Goal: Task Accomplishment & Management: Use online tool/utility

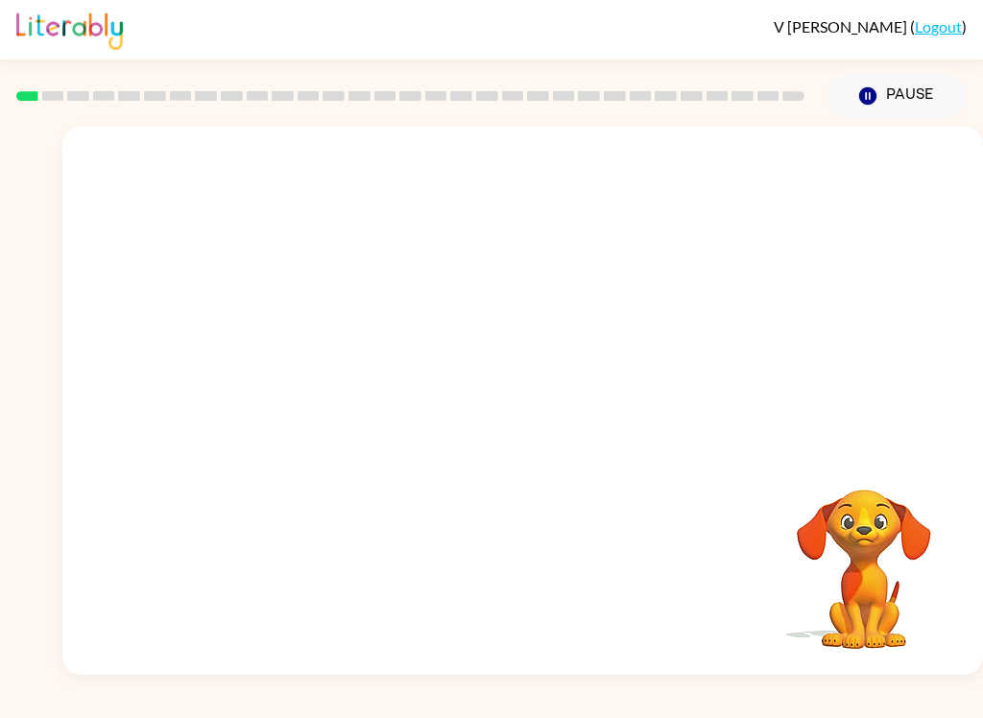
click at [974, 229] on div at bounding box center [522, 288] width 921 height 323
click at [543, 405] on button "button" at bounding box center [523, 410] width 123 height 70
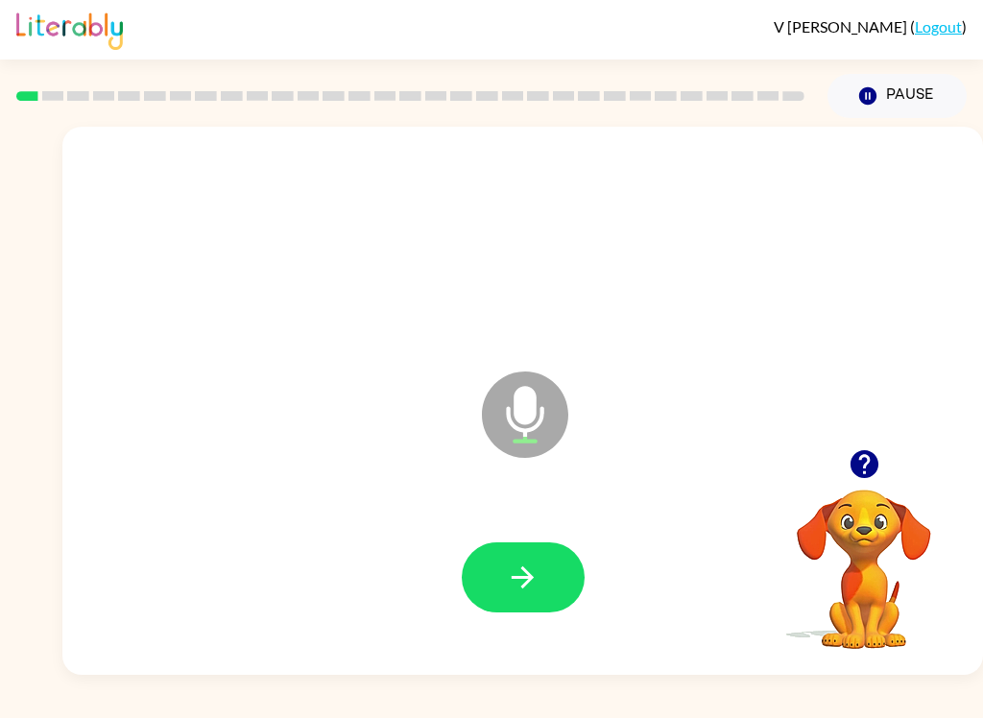
click at [537, 576] on icon "button" at bounding box center [523, 578] width 34 height 34
click at [540, 587] on button "button" at bounding box center [523, 578] width 123 height 70
click at [545, 570] on button "button" at bounding box center [523, 578] width 123 height 70
click at [535, 572] on icon "button" at bounding box center [523, 578] width 34 height 34
click at [538, 557] on button "button" at bounding box center [523, 578] width 123 height 70
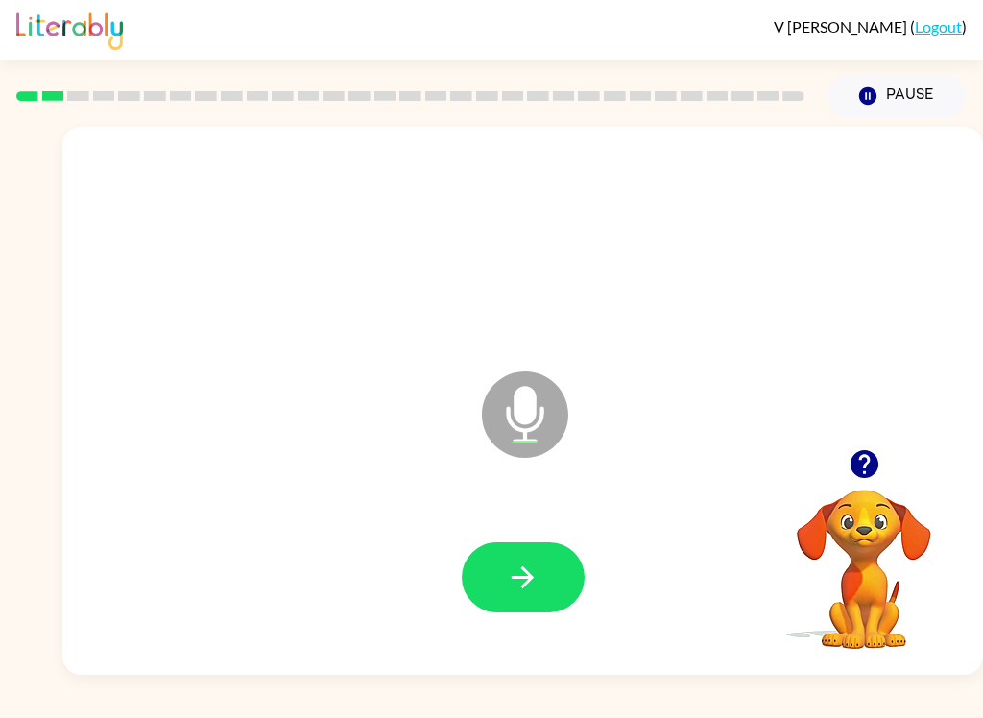
click at [536, 587] on icon "button" at bounding box center [523, 578] width 34 height 34
click at [506, 573] on icon "button" at bounding box center [523, 578] width 34 height 34
click at [561, 571] on button "button" at bounding box center [523, 578] width 123 height 70
click at [519, 583] on icon "button" at bounding box center [523, 578] width 34 height 34
click at [523, 602] on button "button" at bounding box center [523, 578] width 123 height 70
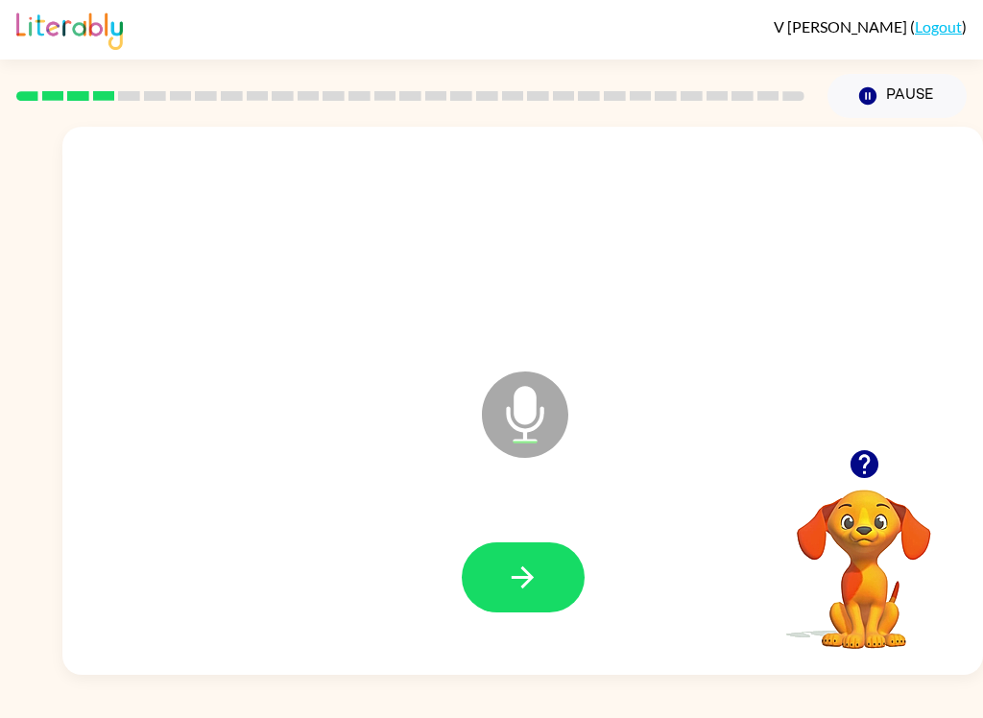
click at [507, 572] on icon "button" at bounding box center [523, 578] width 34 height 34
click at [562, 577] on button "button" at bounding box center [523, 578] width 123 height 70
click at [537, 592] on icon "button" at bounding box center [523, 578] width 34 height 34
click at [533, 582] on icon "button" at bounding box center [523, 578] width 34 height 34
click at [477, 577] on button "button" at bounding box center [523, 578] width 123 height 70
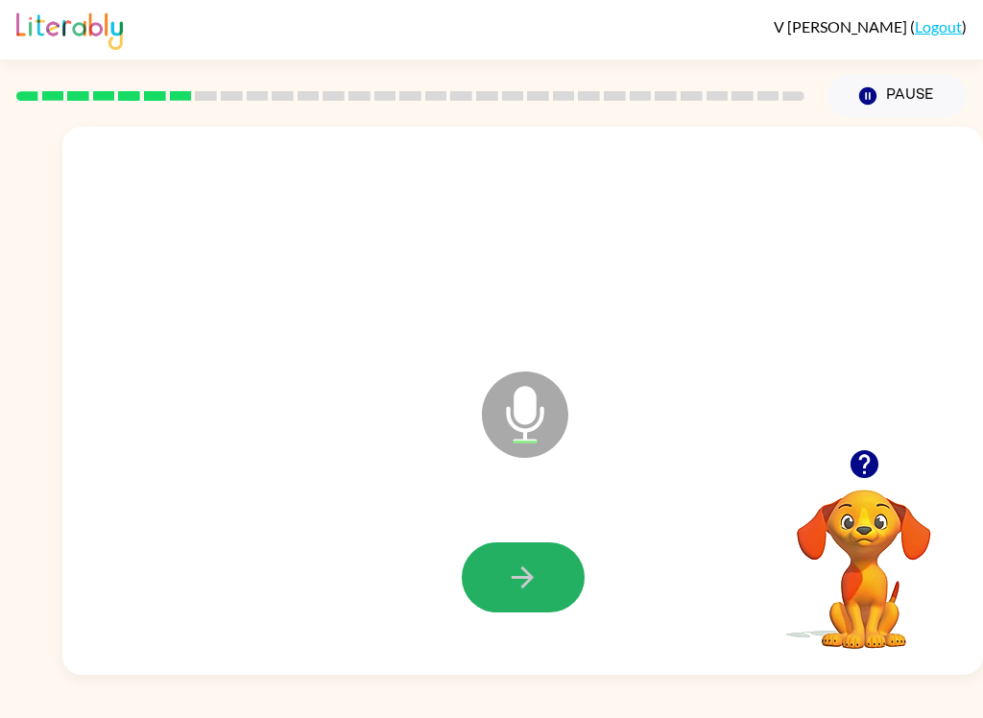
click at [542, 569] on button "button" at bounding box center [523, 578] width 123 height 70
click at [525, 578] on icon "button" at bounding box center [523, 578] width 22 height 22
click at [540, 558] on button "button" at bounding box center [523, 578] width 123 height 70
click at [531, 590] on icon "button" at bounding box center [523, 578] width 34 height 34
click at [556, 583] on button "button" at bounding box center [523, 578] width 123 height 70
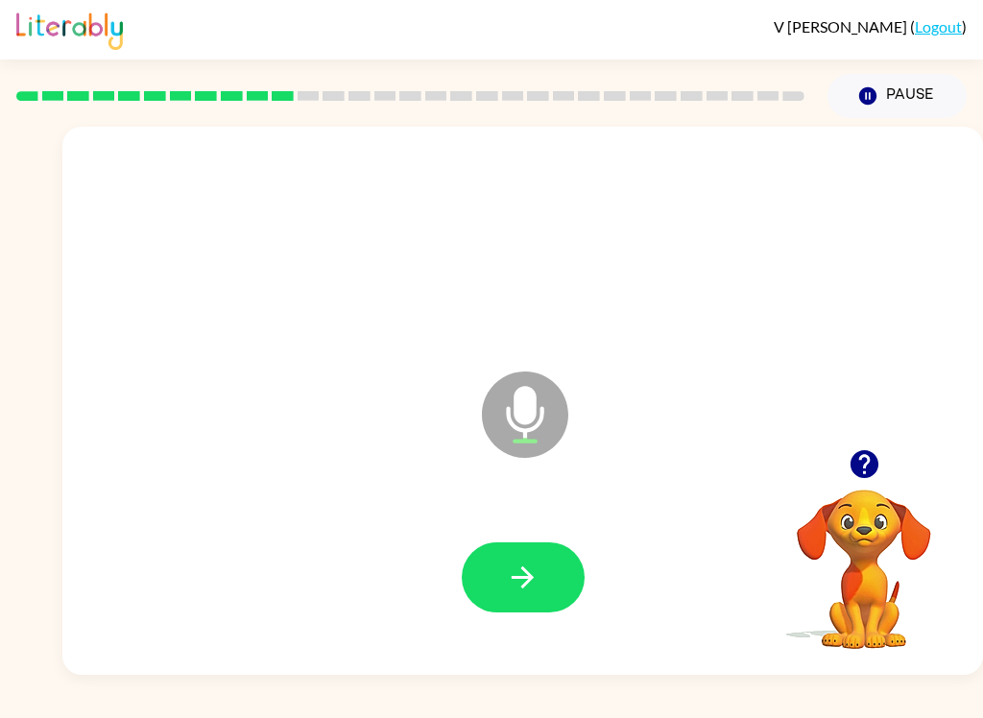
click at [511, 588] on icon "button" at bounding box center [523, 578] width 34 height 34
click at [497, 554] on button "button" at bounding box center [523, 578] width 123 height 70
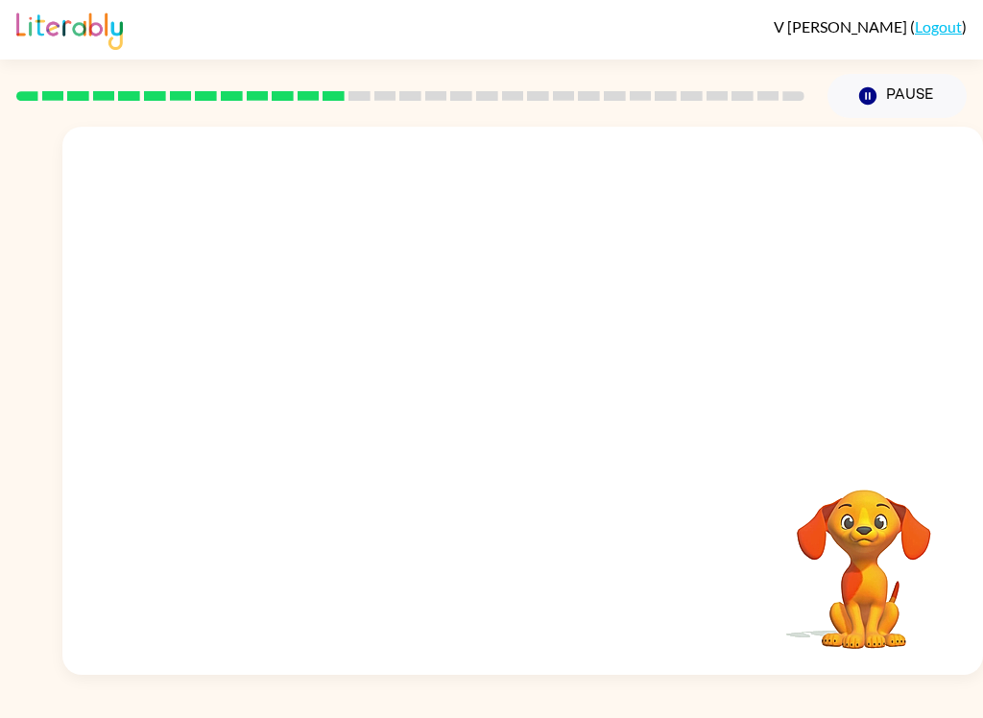
click at [73, 709] on div "V [PERSON_NAME] ( Logout ) Pause Pause Your browser must support playing .mp4 f…" at bounding box center [491, 359] width 983 height 718
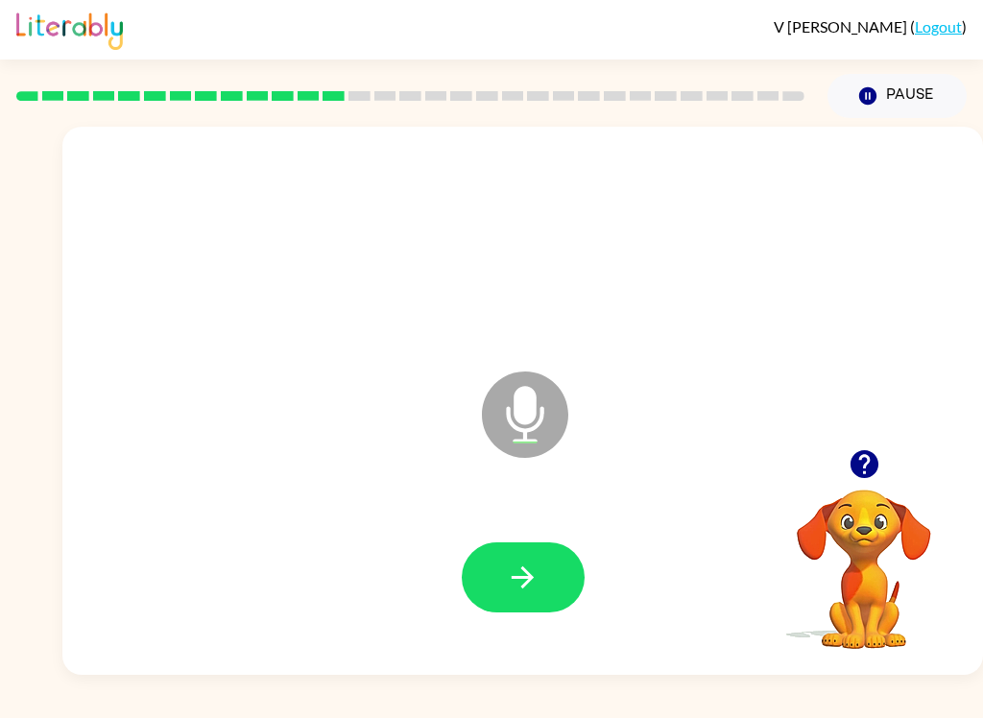
click at [493, 566] on button "button" at bounding box center [523, 578] width 123 height 70
click at [490, 567] on button "button" at bounding box center [523, 578] width 123 height 70
click at [493, 576] on button "button" at bounding box center [523, 578] width 123 height 70
click at [54, 315] on div "Microphone The Microphone is here when it is your turn to talk Your browser mus…" at bounding box center [491, 396] width 983 height 557
click at [493, 586] on button "button" at bounding box center [523, 578] width 123 height 70
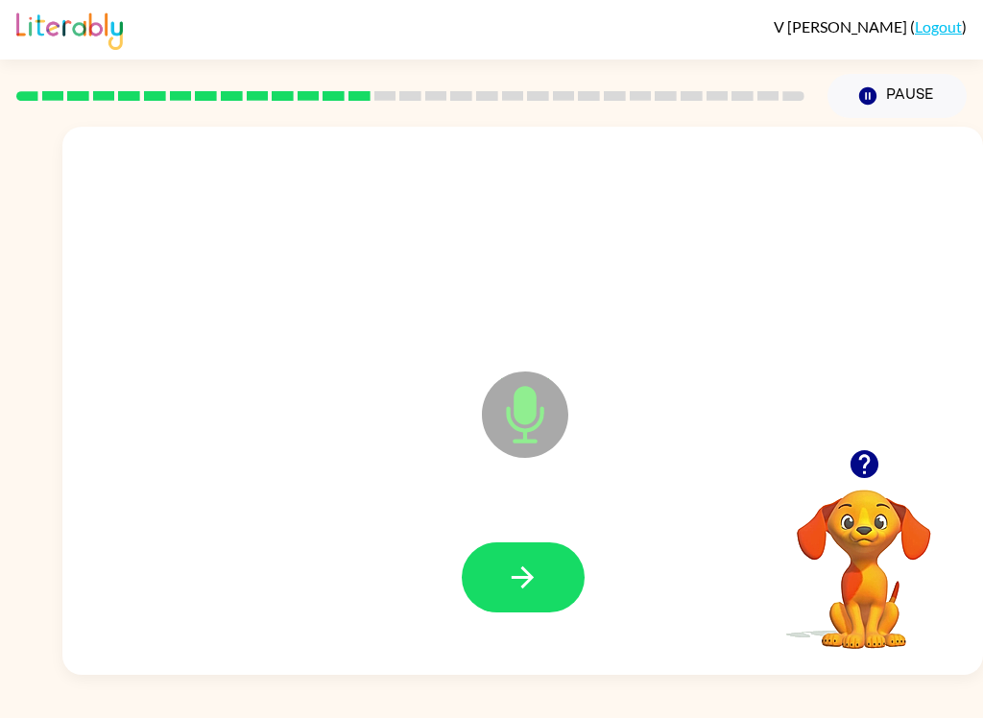
click at [478, 596] on button "button" at bounding box center [523, 578] width 123 height 70
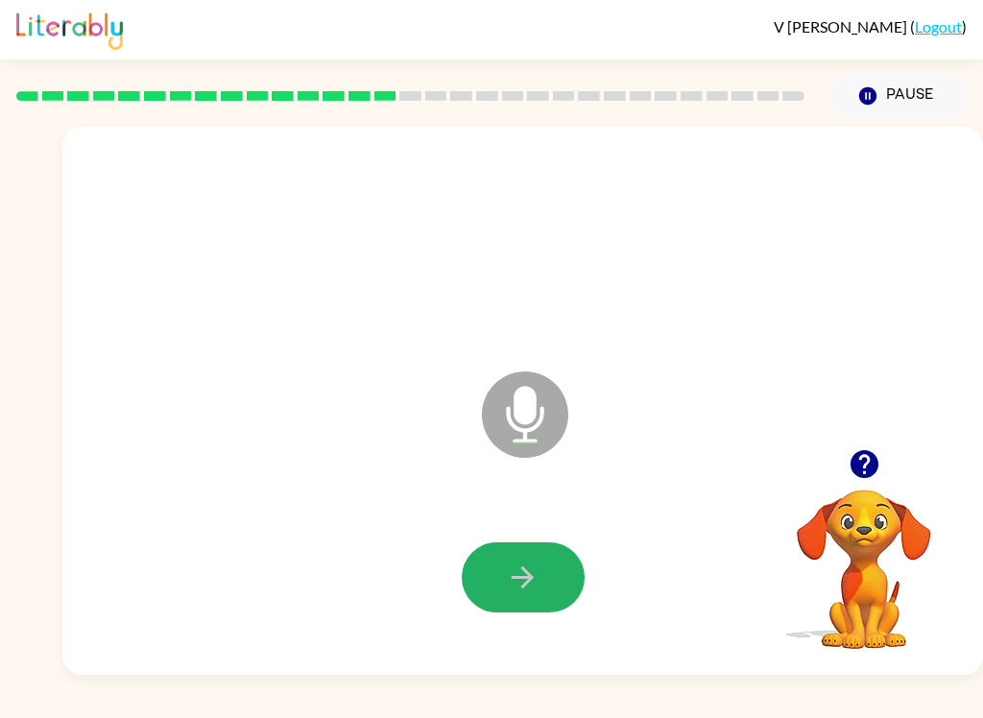
click at [528, 577] on icon "button" at bounding box center [523, 578] width 22 height 22
click at [502, 581] on button "button" at bounding box center [523, 578] width 123 height 70
click at [549, 553] on button "button" at bounding box center [523, 578] width 123 height 70
click at [741, 108] on div at bounding box center [410, 95] width 811 height 67
click at [519, 557] on button "button" at bounding box center [523, 578] width 123 height 70
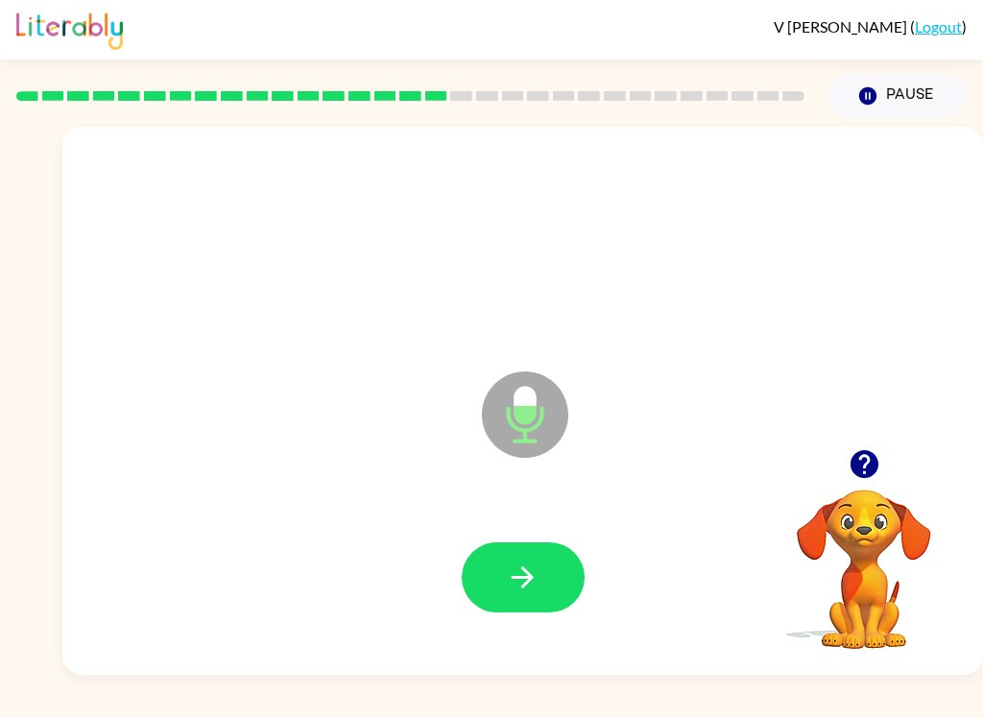
click at [541, 568] on button "button" at bounding box center [523, 578] width 123 height 70
click at [534, 574] on icon "button" at bounding box center [523, 578] width 34 height 34
click at [518, 580] on icon "button" at bounding box center [523, 578] width 34 height 34
click at [516, 569] on icon "button" at bounding box center [523, 578] width 34 height 34
click at [539, 586] on icon "button" at bounding box center [523, 578] width 34 height 34
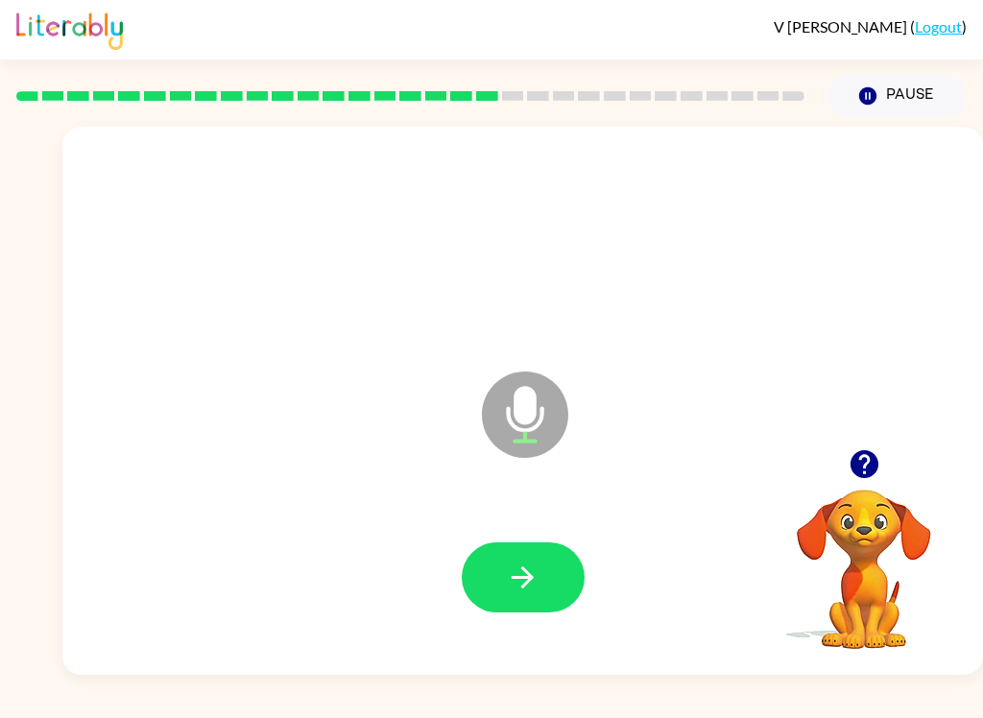
click at [498, 574] on button "button" at bounding box center [523, 578] width 123 height 70
click at [539, 566] on icon "button" at bounding box center [523, 578] width 34 height 34
click at [523, 585] on icon "button" at bounding box center [523, 578] width 34 height 34
click at [555, 579] on button "button" at bounding box center [523, 578] width 123 height 70
click at [532, 560] on button "button" at bounding box center [523, 578] width 123 height 70
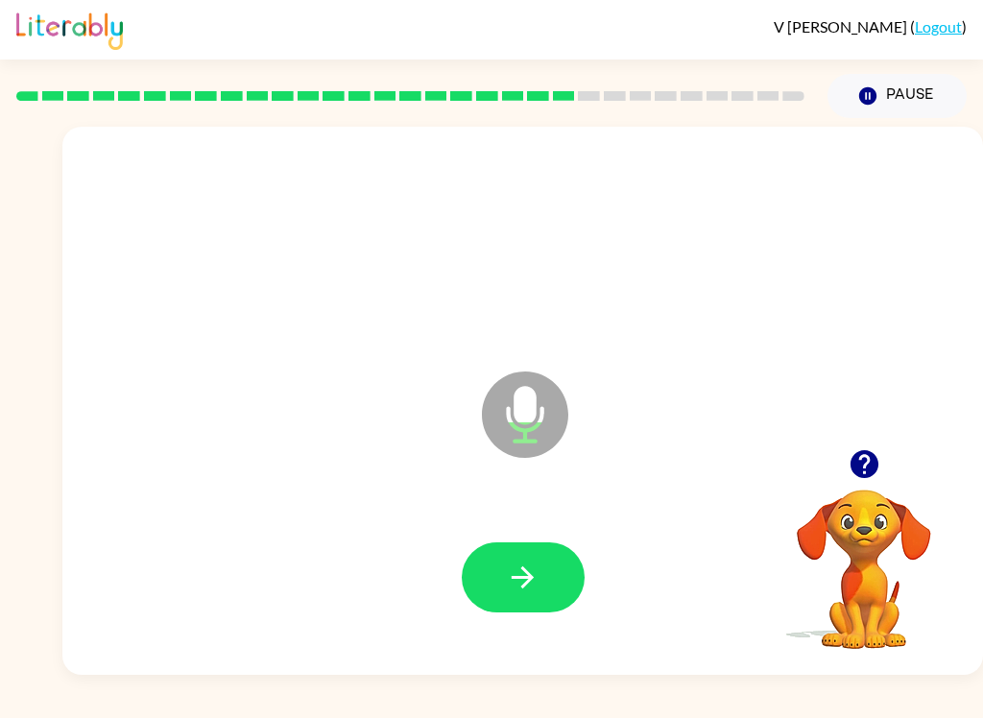
click at [543, 577] on button "button" at bounding box center [523, 578] width 123 height 70
click at [513, 588] on icon "button" at bounding box center [523, 578] width 34 height 34
click at [520, 568] on icon "button" at bounding box center [523, 578] width 34 height 34
click at [536, 580] on icon "button" at bounding box center [523, 578] width 34 height 34
click at [566, 572] on button "button" at bounding box center [523, 578] width 123 height 70
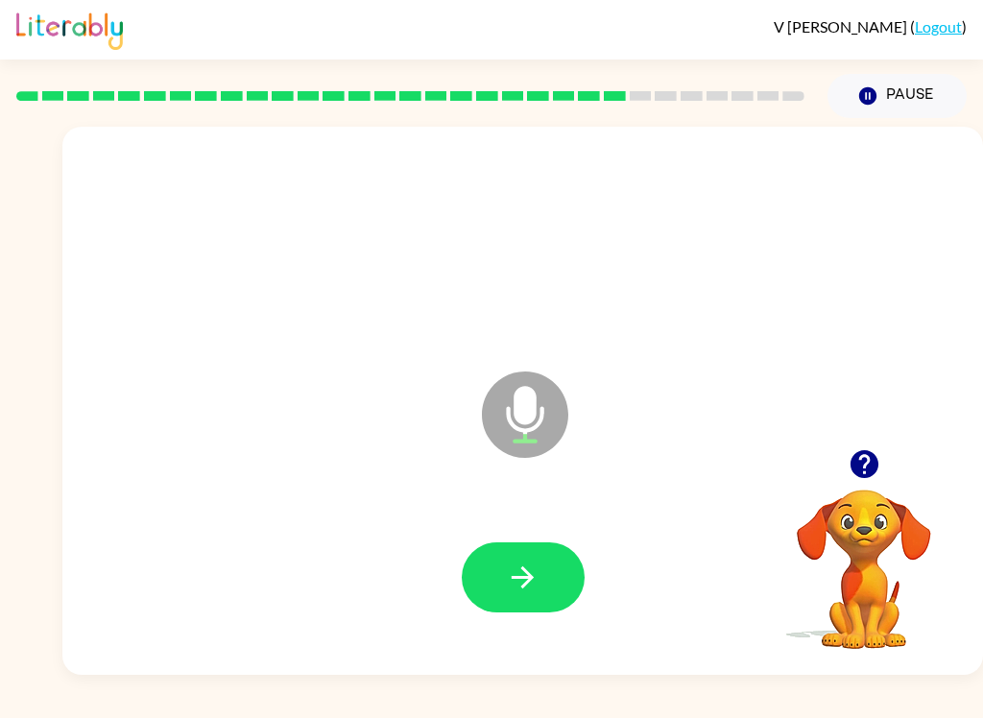
click at [535, 580] on icon "button" at bounding box center [523, 578] width 34 height 34
click at [519, 563] on icon "button" at bounding box center [523, 578] width 34 height 34
click at [518, 573] on icon "button" at bounding box center [523, 578] width 34 height 34
click at [521, 556] on button "button" at bounding box center [523, 578] width 123 height 70
click at [523, 562] on icon "button" at bounding box center [523, 578] width 34 height 34
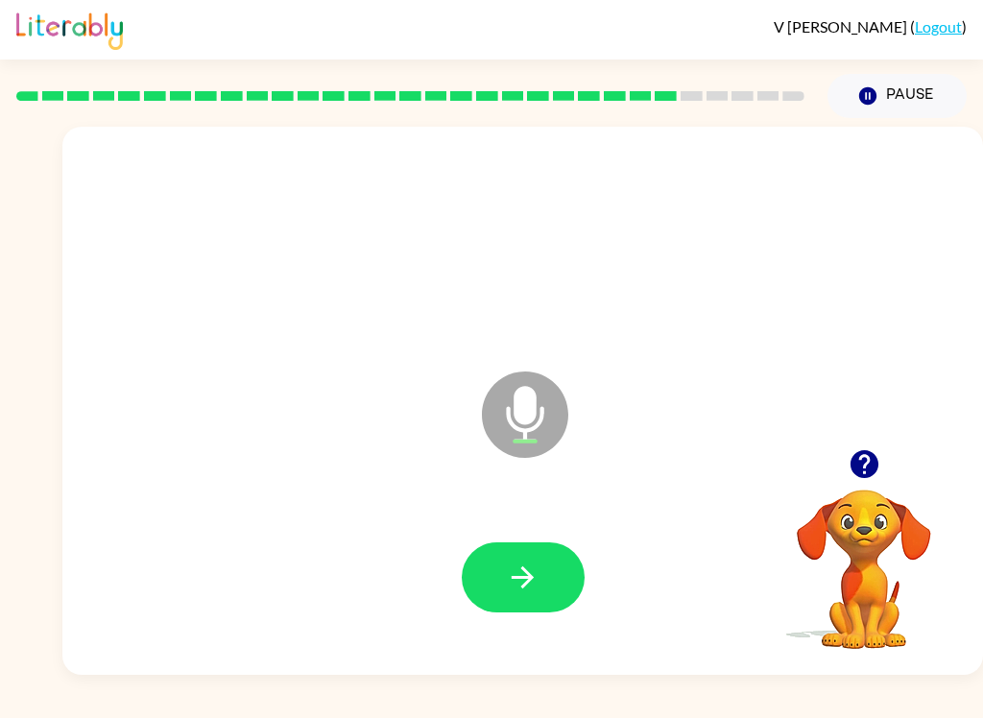
click at [514, 581] on icon "button" at bounding box center [523, 578] width 34 height 34
click at [501, 566] on button "button" at bounding box center [523, 578] width 123 height 70
click at [527, 589] on icon "button" at bounding box center [523, 578] width 34 height 34
click at [541, 564] on button "button" at bounding box center [523, 578] width 123 height 70
click at [532, 571] on icon "button" at bounding box center [523, 578] width 34 height 34
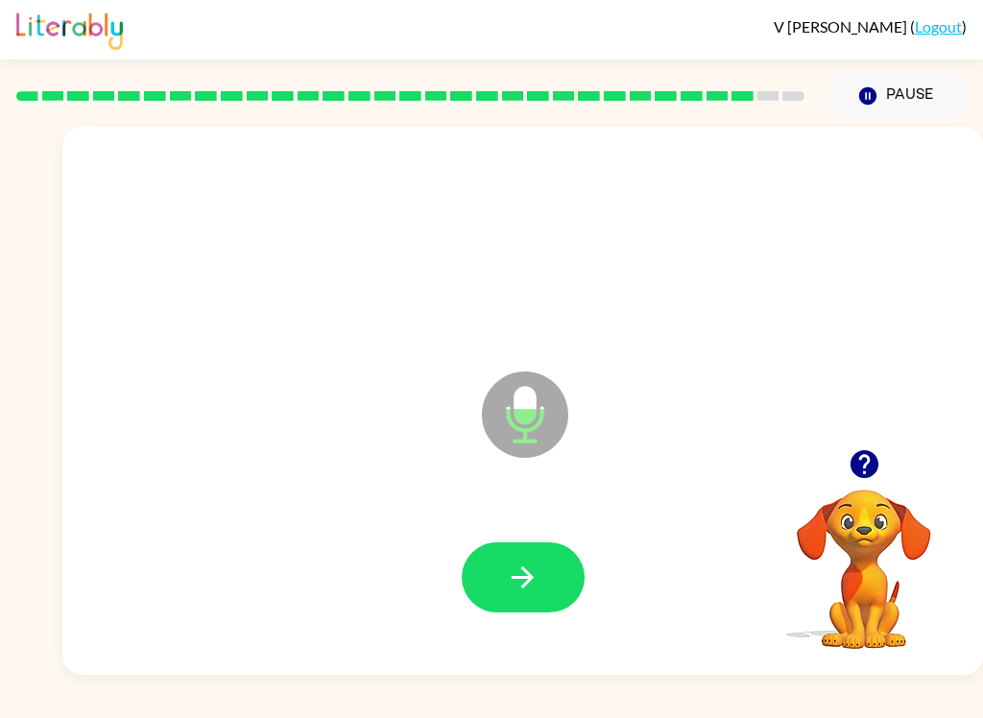
click at [535, 580] on icon "button" at bounding box center [523, 578] width 34 height 34
click at [554, 564] on button "button" at bounding box center [523, 578] width 123 height 70
click at [550, 582] on button "button" at bounding box center [523, 578] width 123 height 70
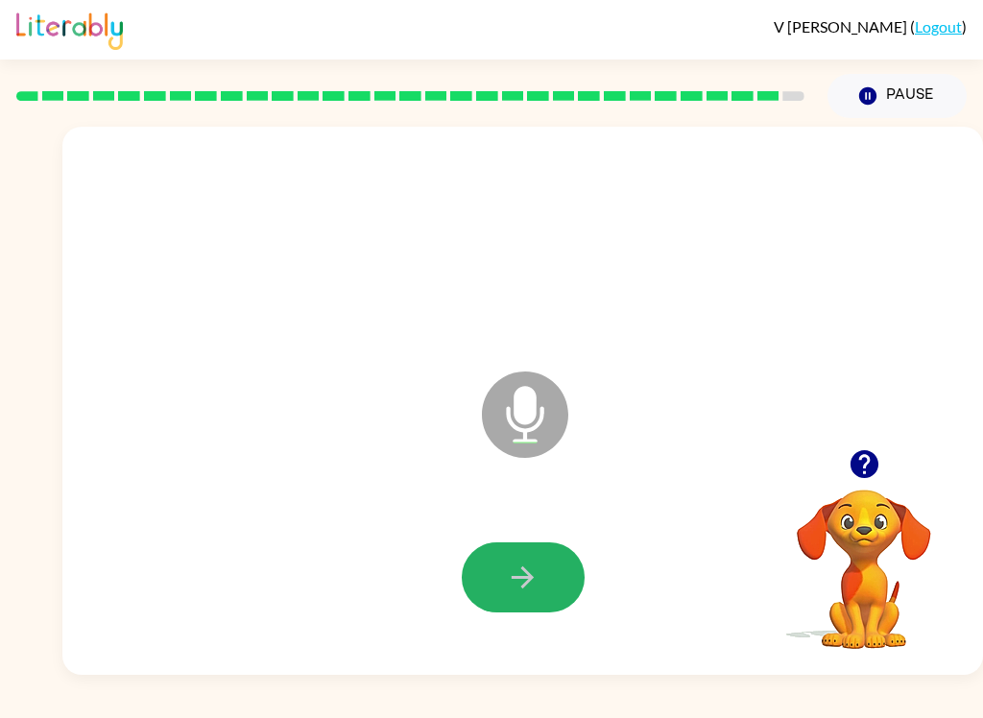
click at [568, 564] on button "button" at bounding box center [523, 578] width 123 height 70
